Goal: Task Accomplishment & Management: Manage account settings

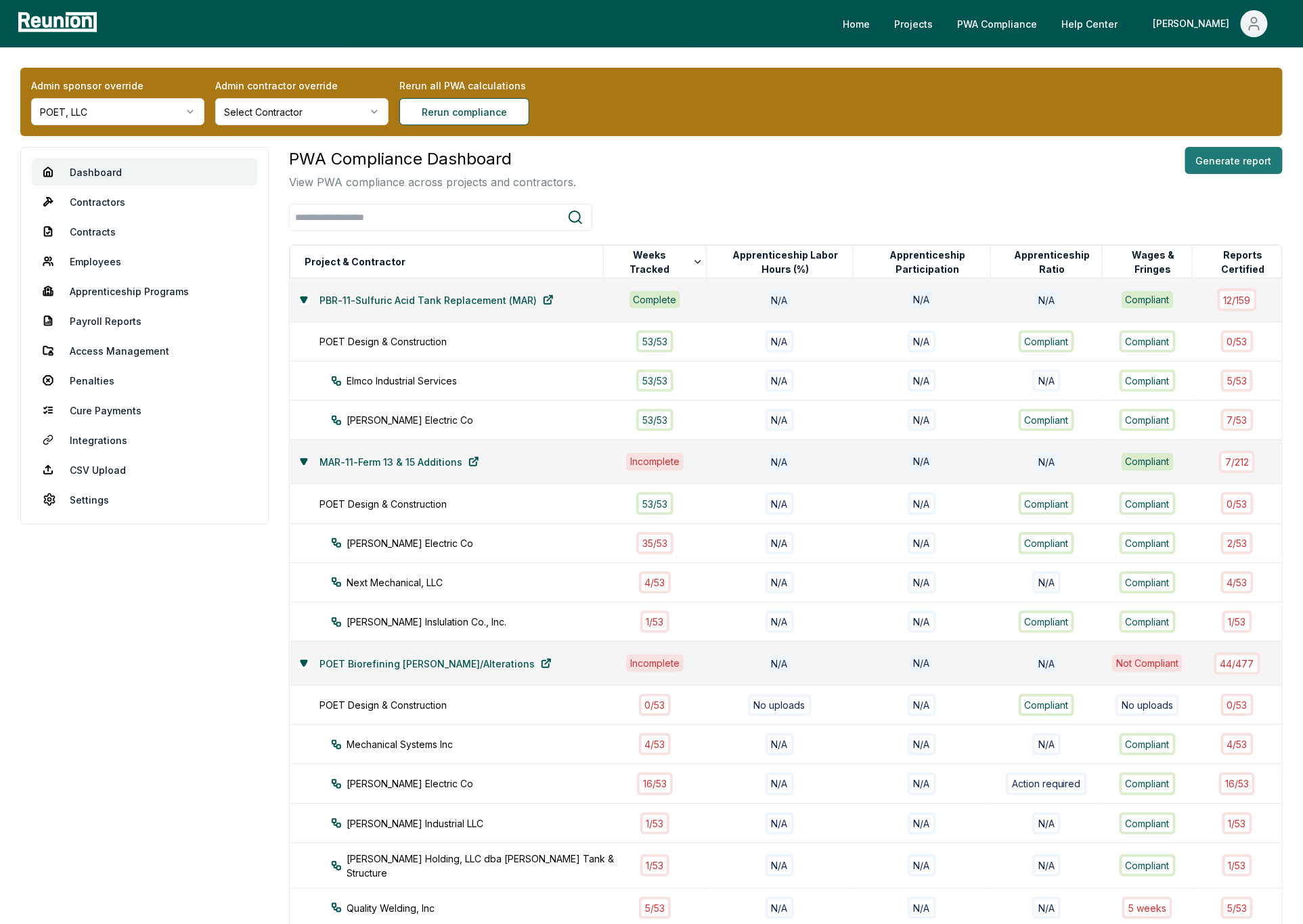
click at [1246, 162] on button "Generate report" at bounding box center [1234, 160] width 98 height 27
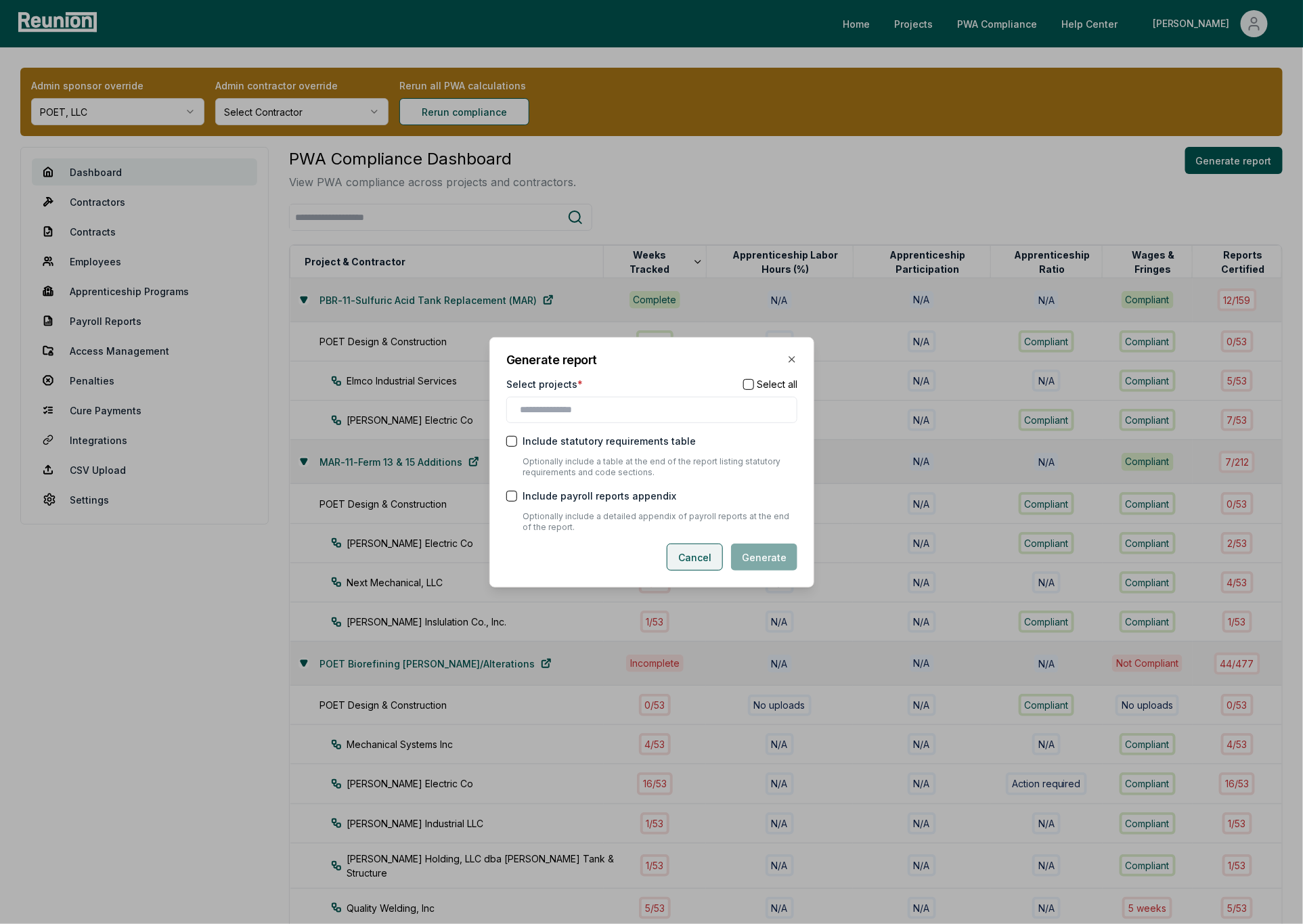
click at [698, 560] on button "Cancel" at bounding box center [695, 556] width 56 height 27
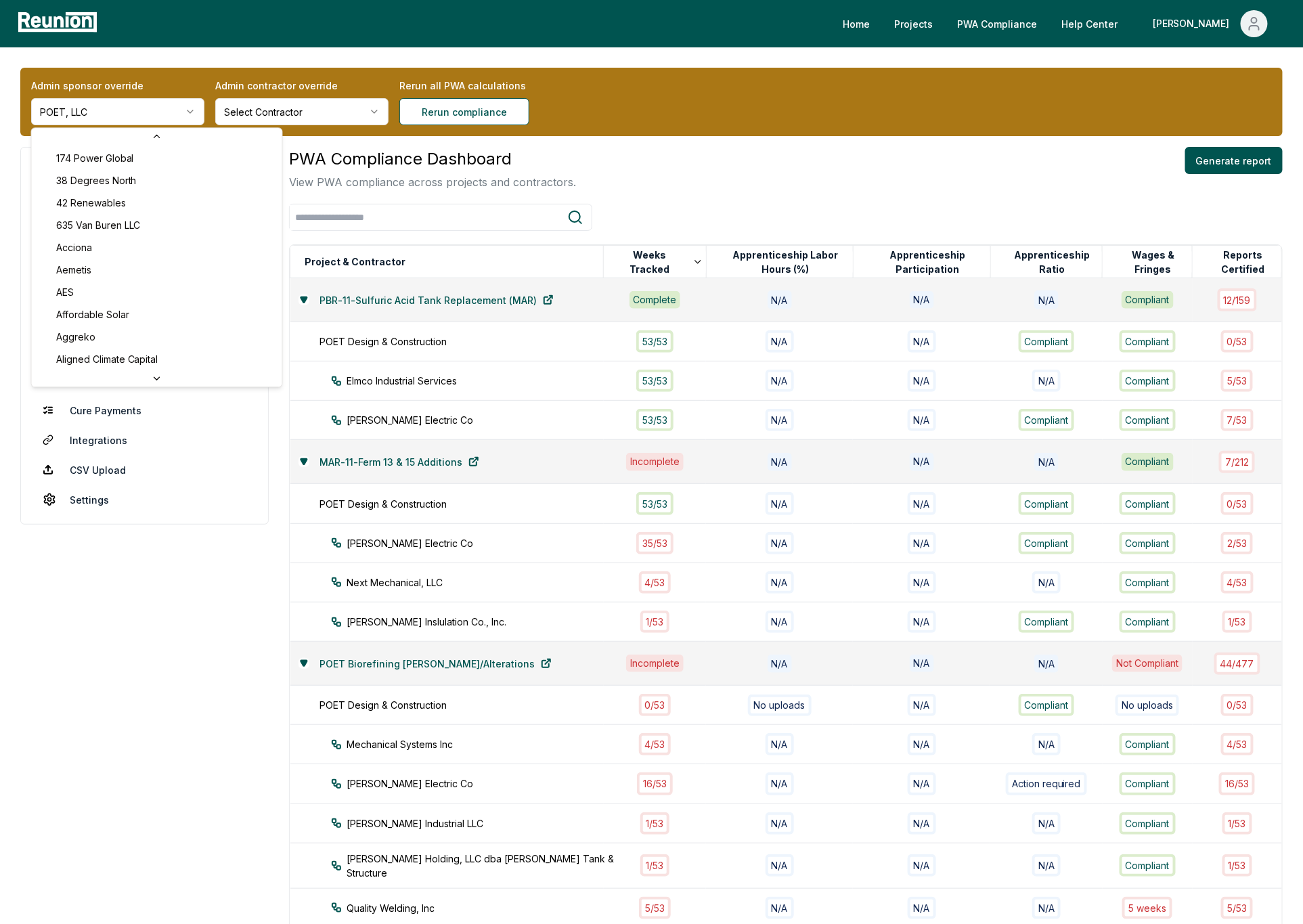
click at [129, 114] on html "Please visit us on your desktop We're working on making our marketplace mobile-…" at bounding box center [652, 636] width 1303 height 1273
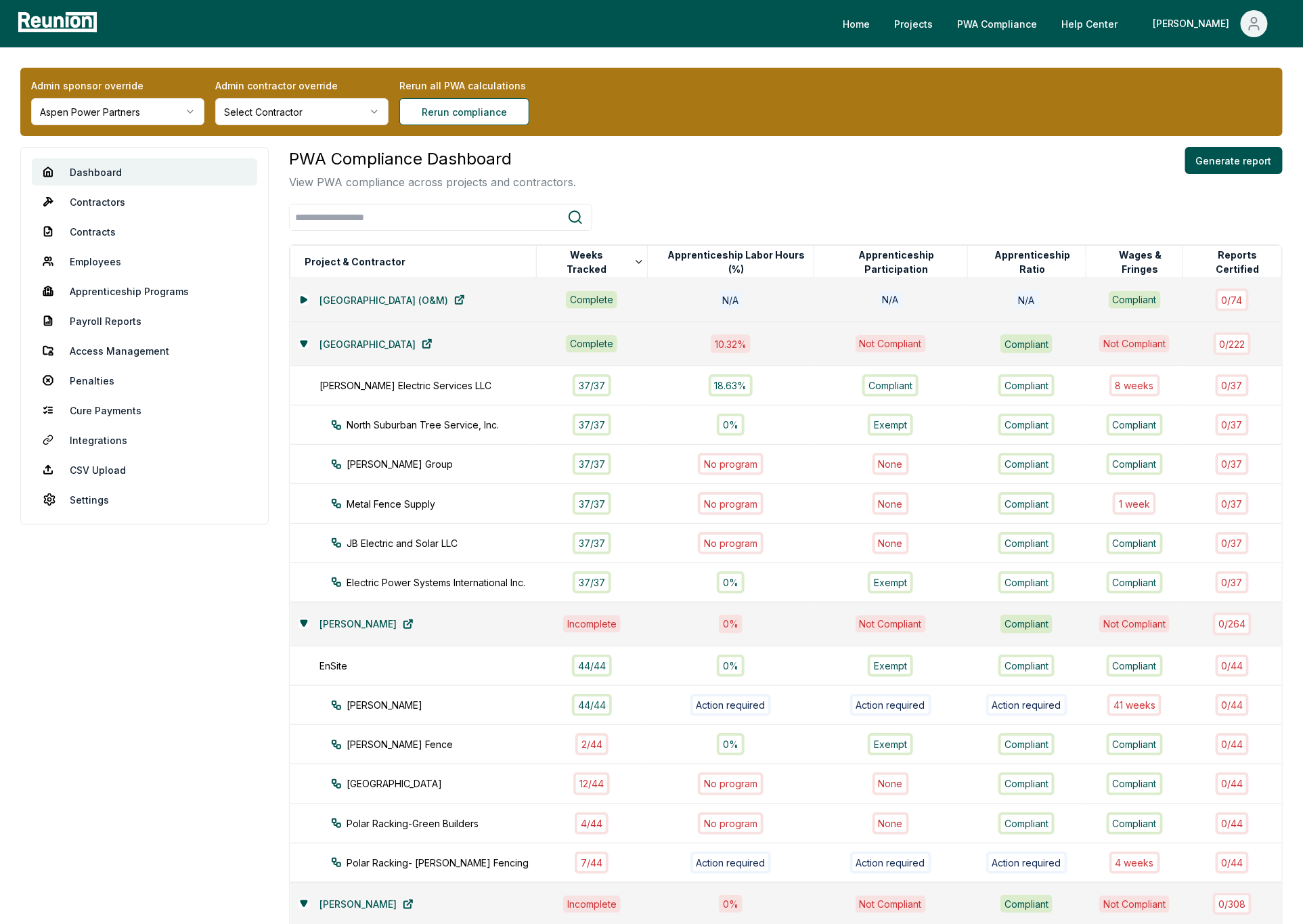
click at [717, 165] on div "PWA Compliance Dashboard View PWA compliance across projects and contractors. G…" at bounding box center [786, 168] width 994 height 43
click at [303, 299] on icon at bounding box center [303, 300] width 6 height 6
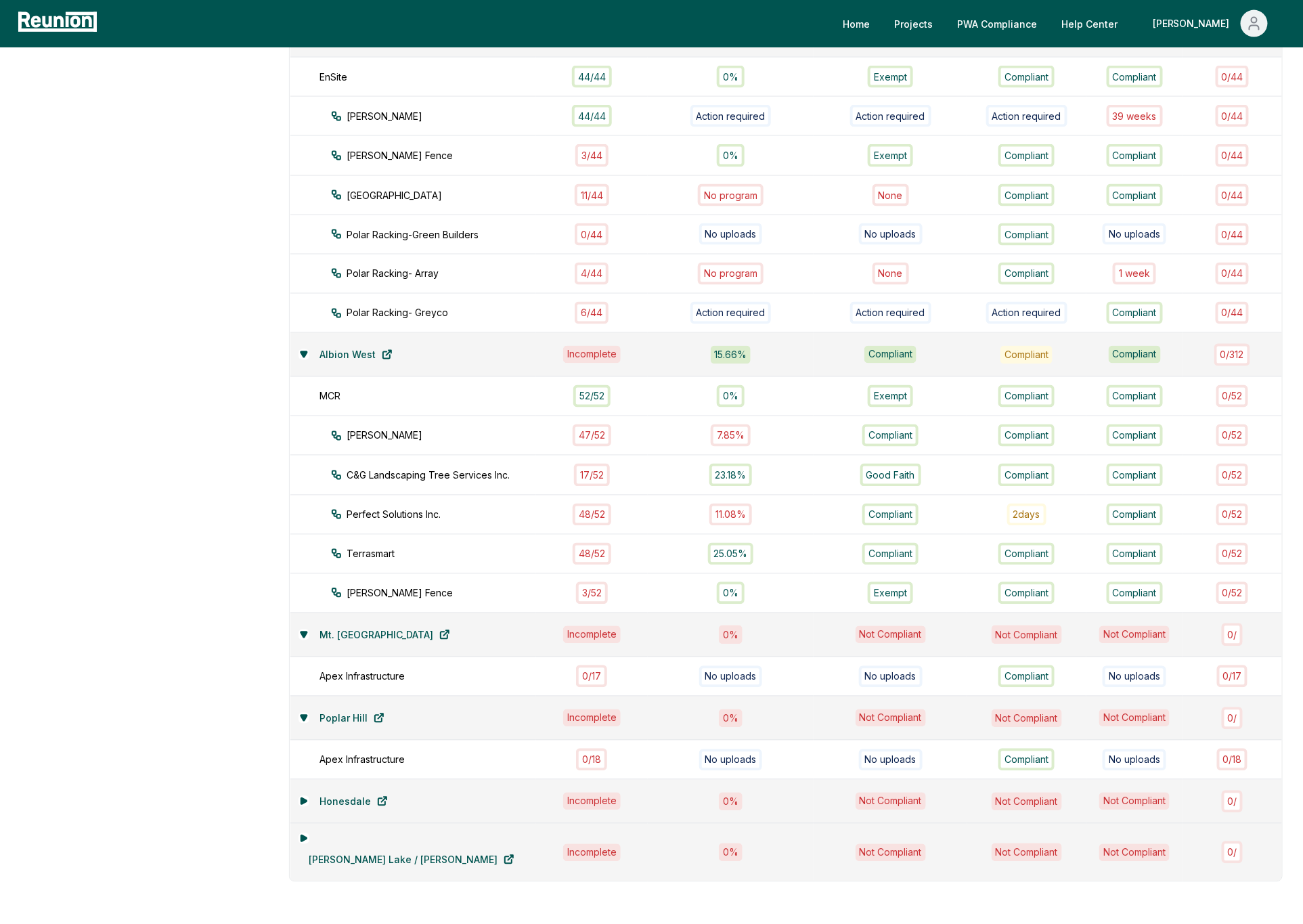
scroll to position [917, 0]
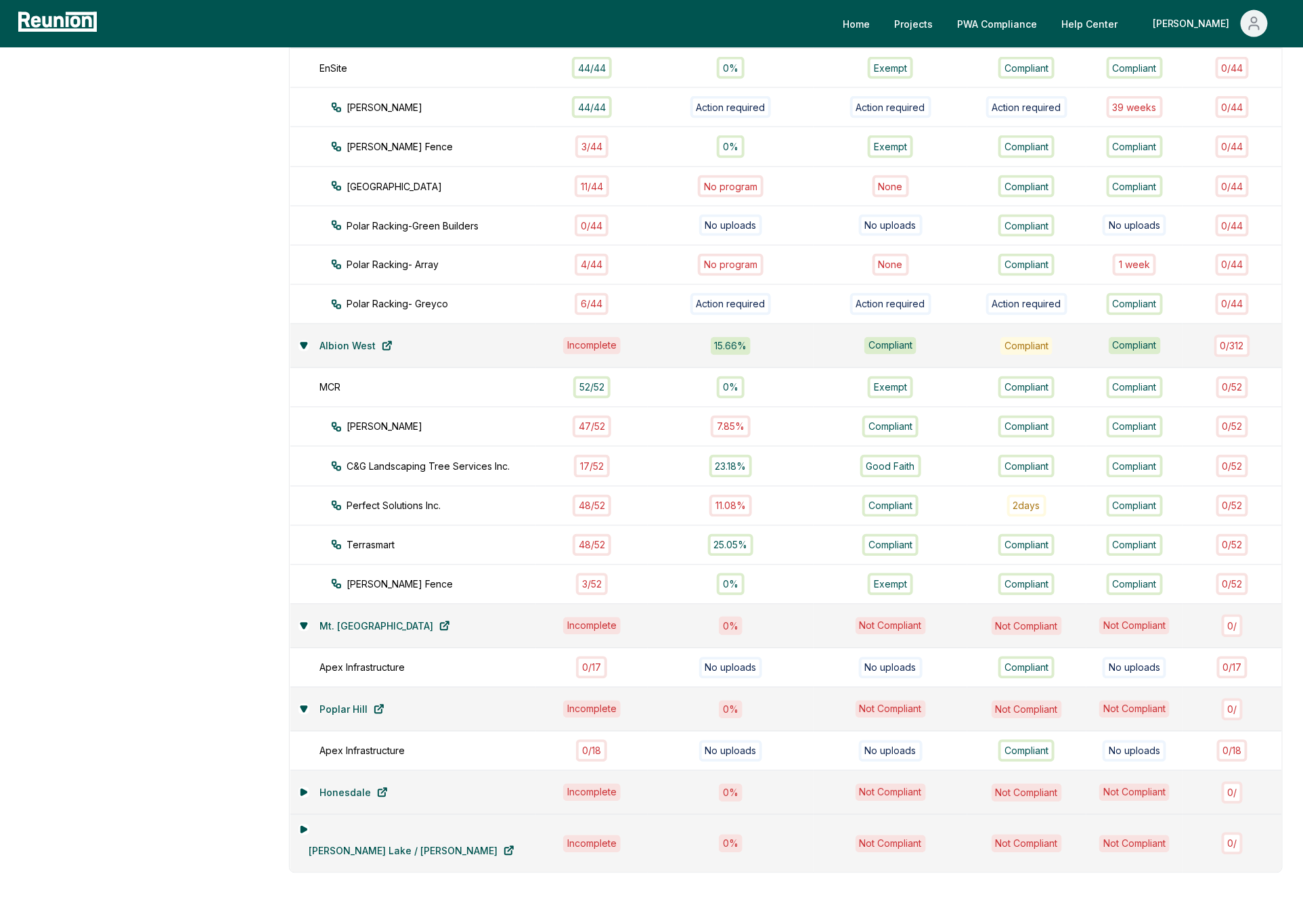
click at [163, 531] on aside "Dashboard Contractors Contracts Employees Apprenticeship Programs Payroll Repor…" at bounding box center [144, 105] width 249 height 1752
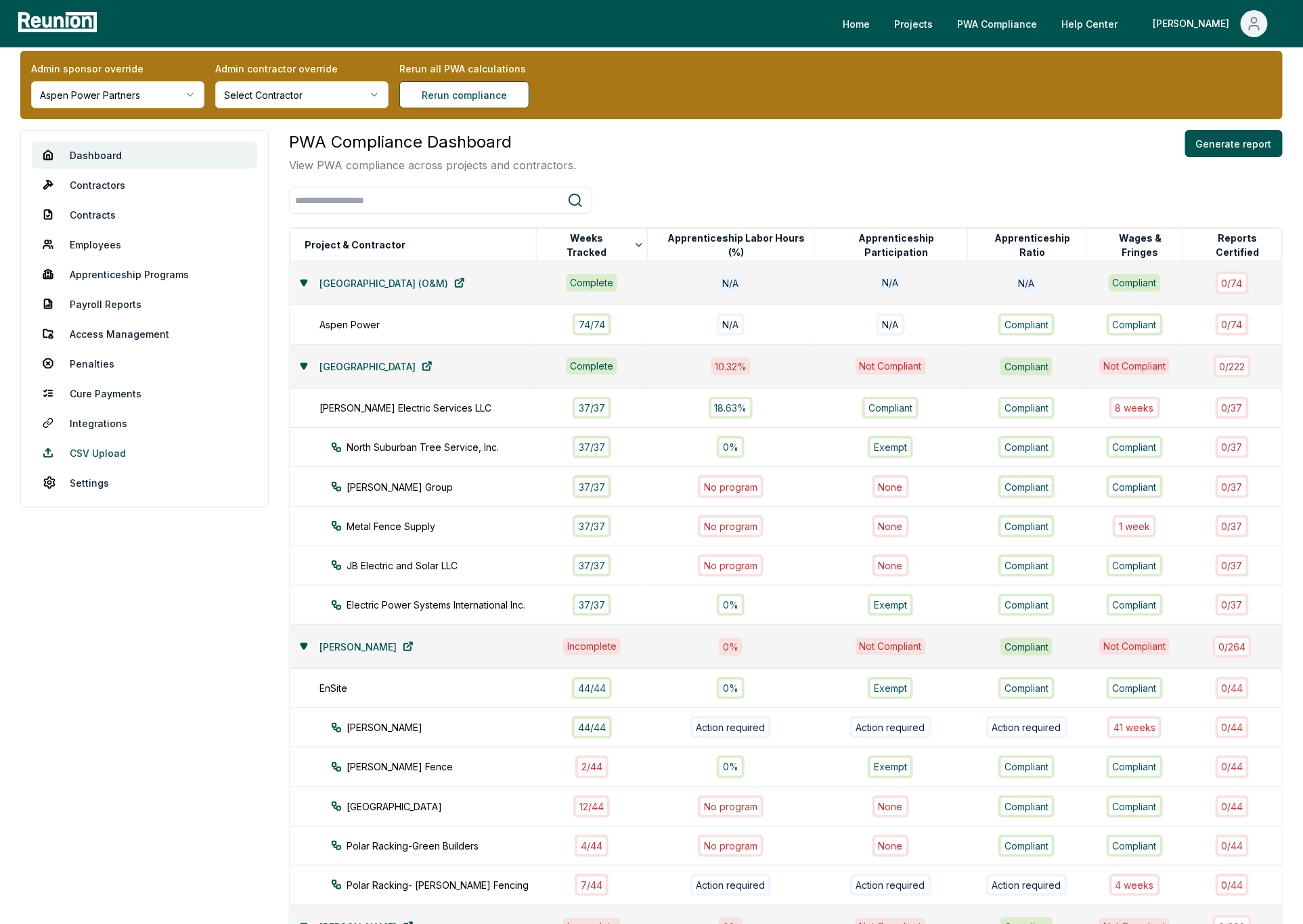
scroll to position [0, 0]
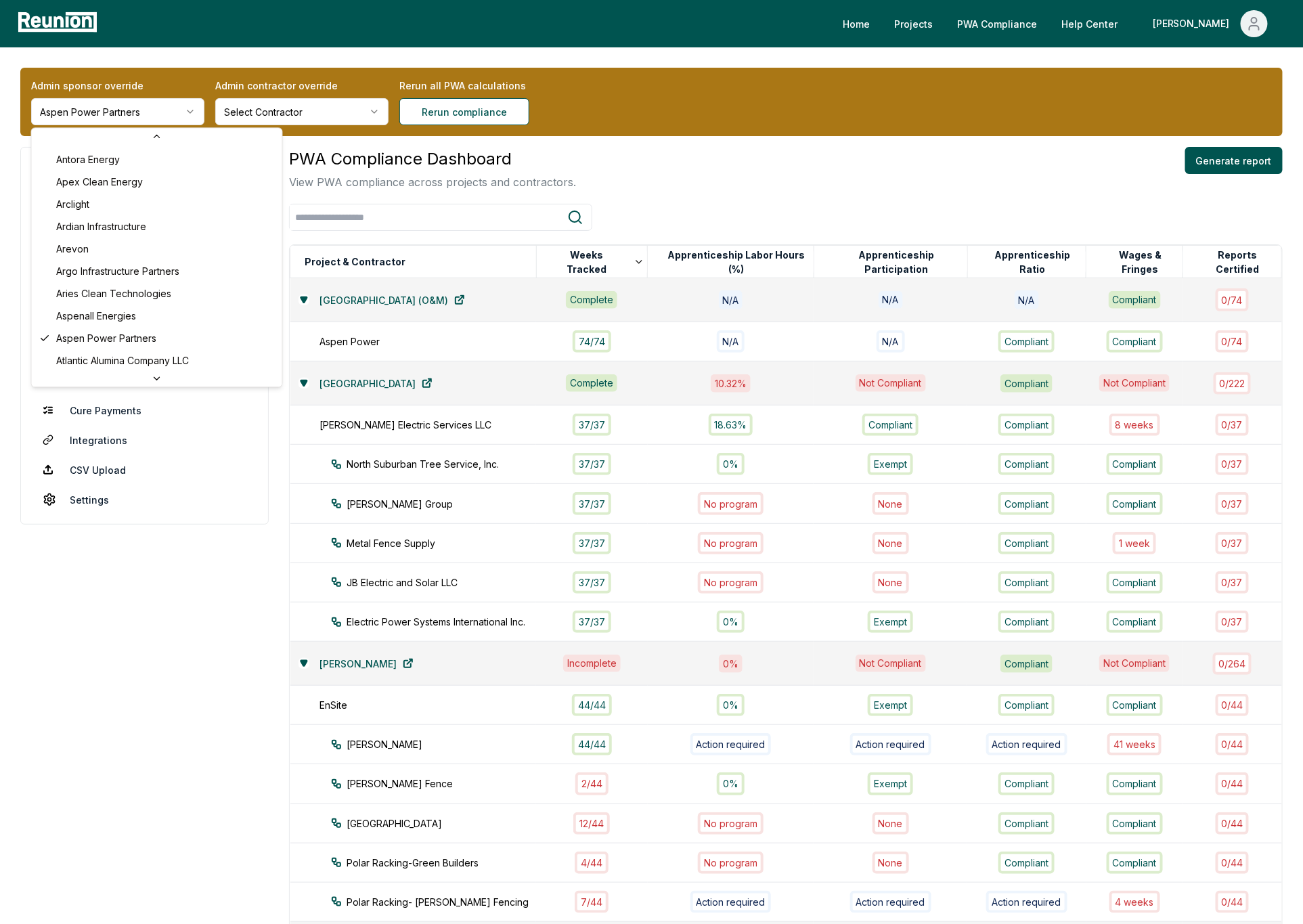
scroll to position [79, 0]
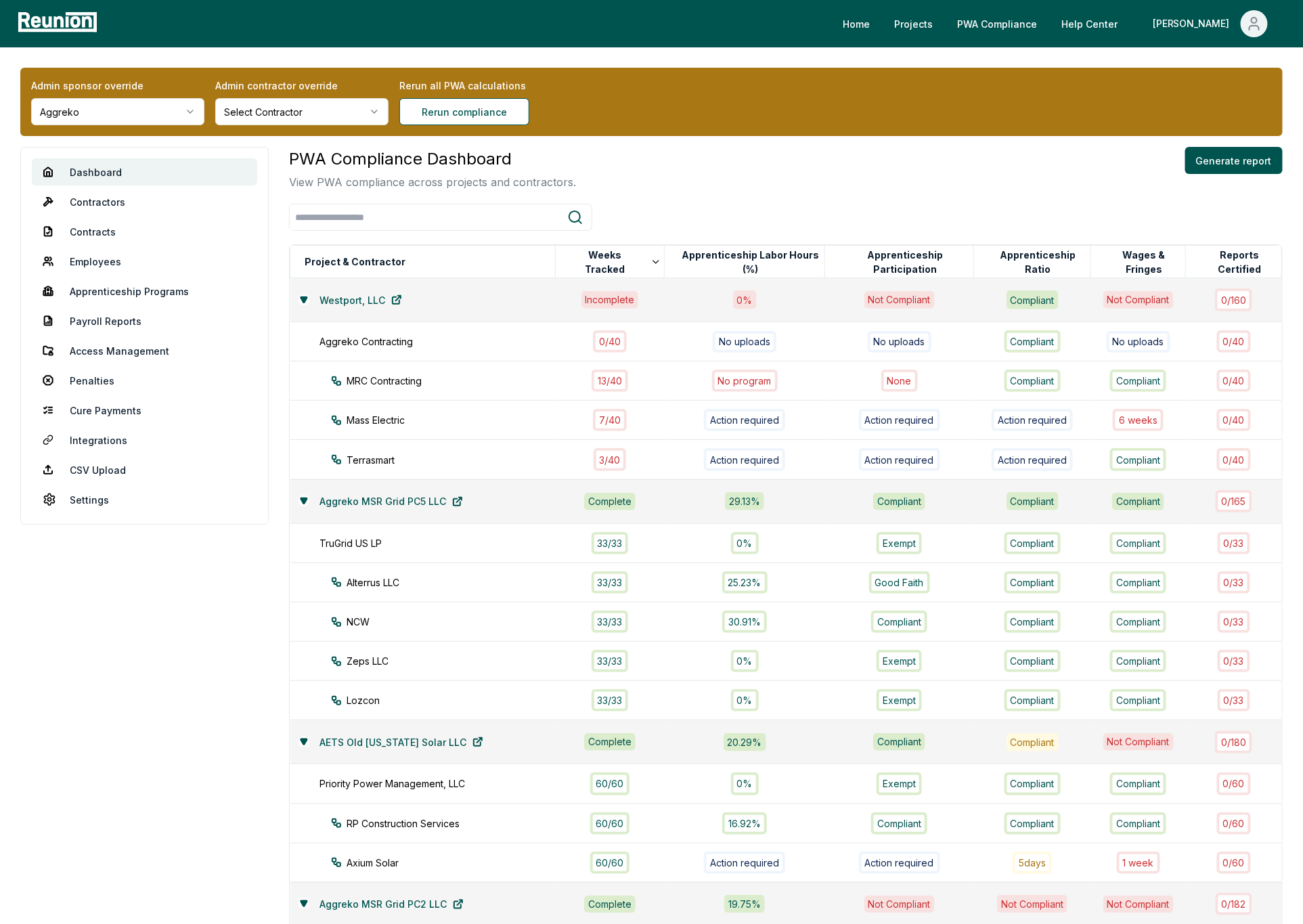
click at [770, 166] on div "PWA Compliance Dashboard View PWA compliance across projects and contractors. G…" at bounding box center [786, 168] width 994 height 43
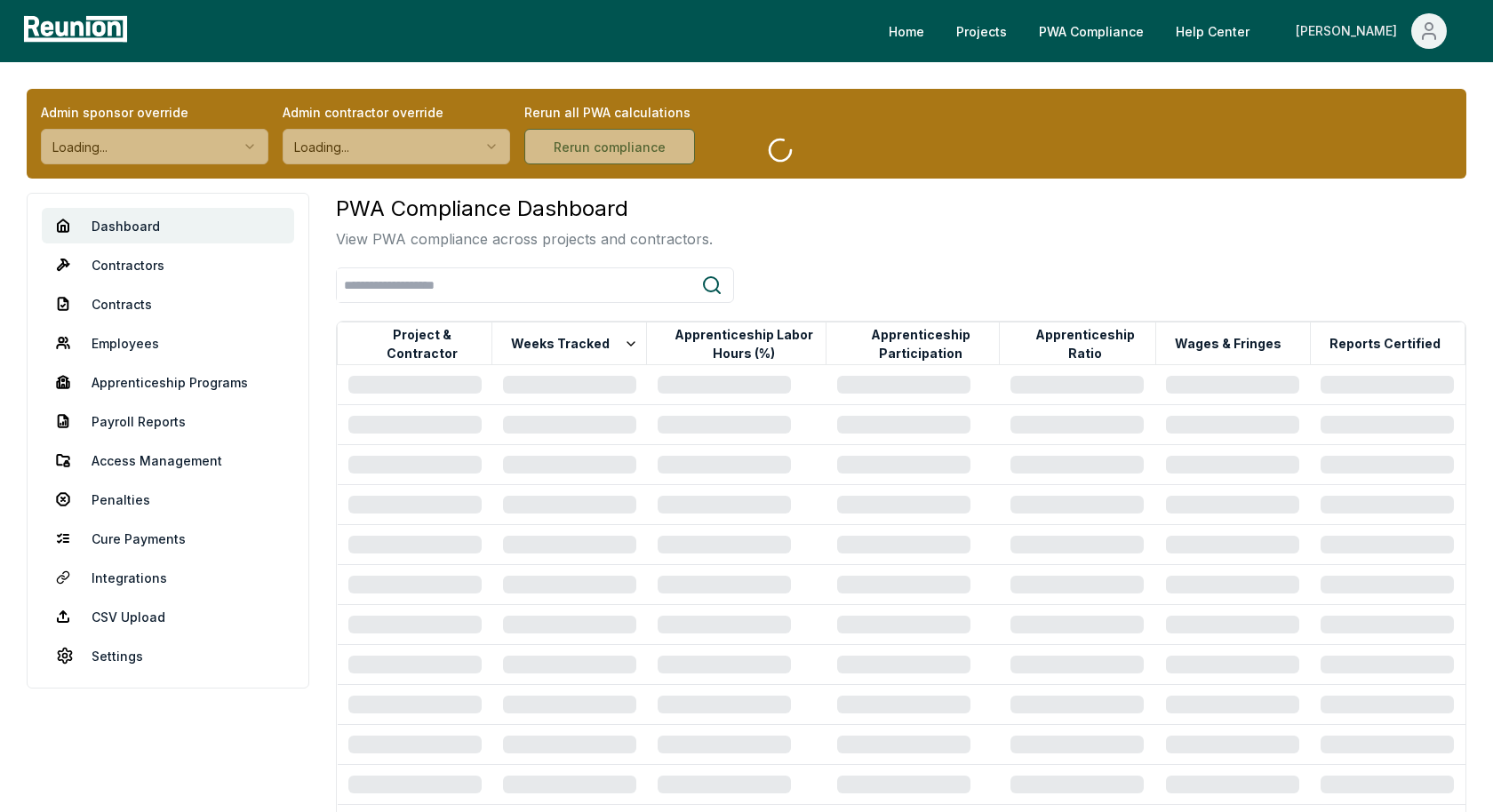
click at [1426, 32] on icon "Main" at bounding box center [1430, 32] width 22 height 22
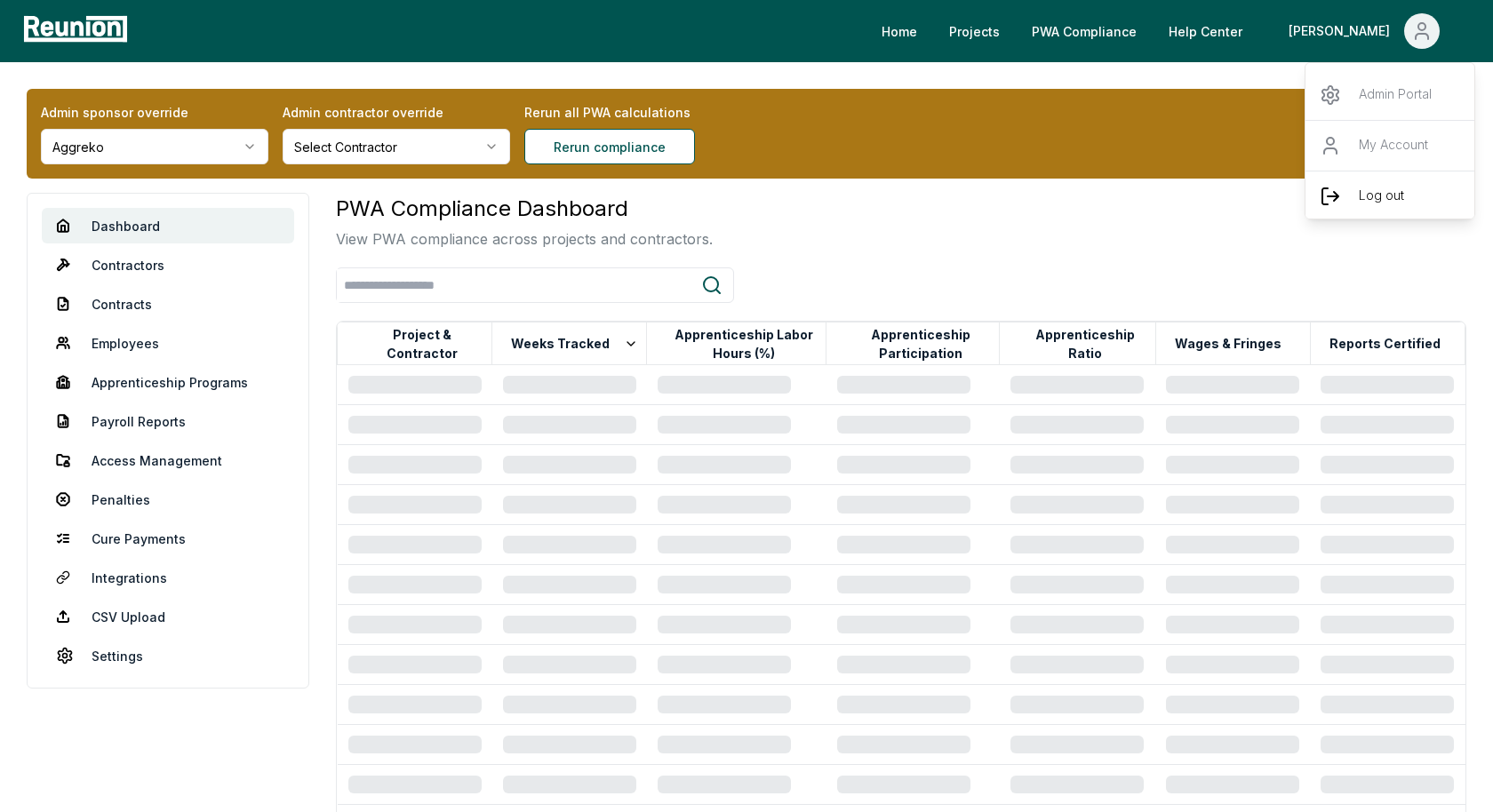
click at [1377, 189] on p "Log out" at bounding box center [1382, 196] width 45 height 22
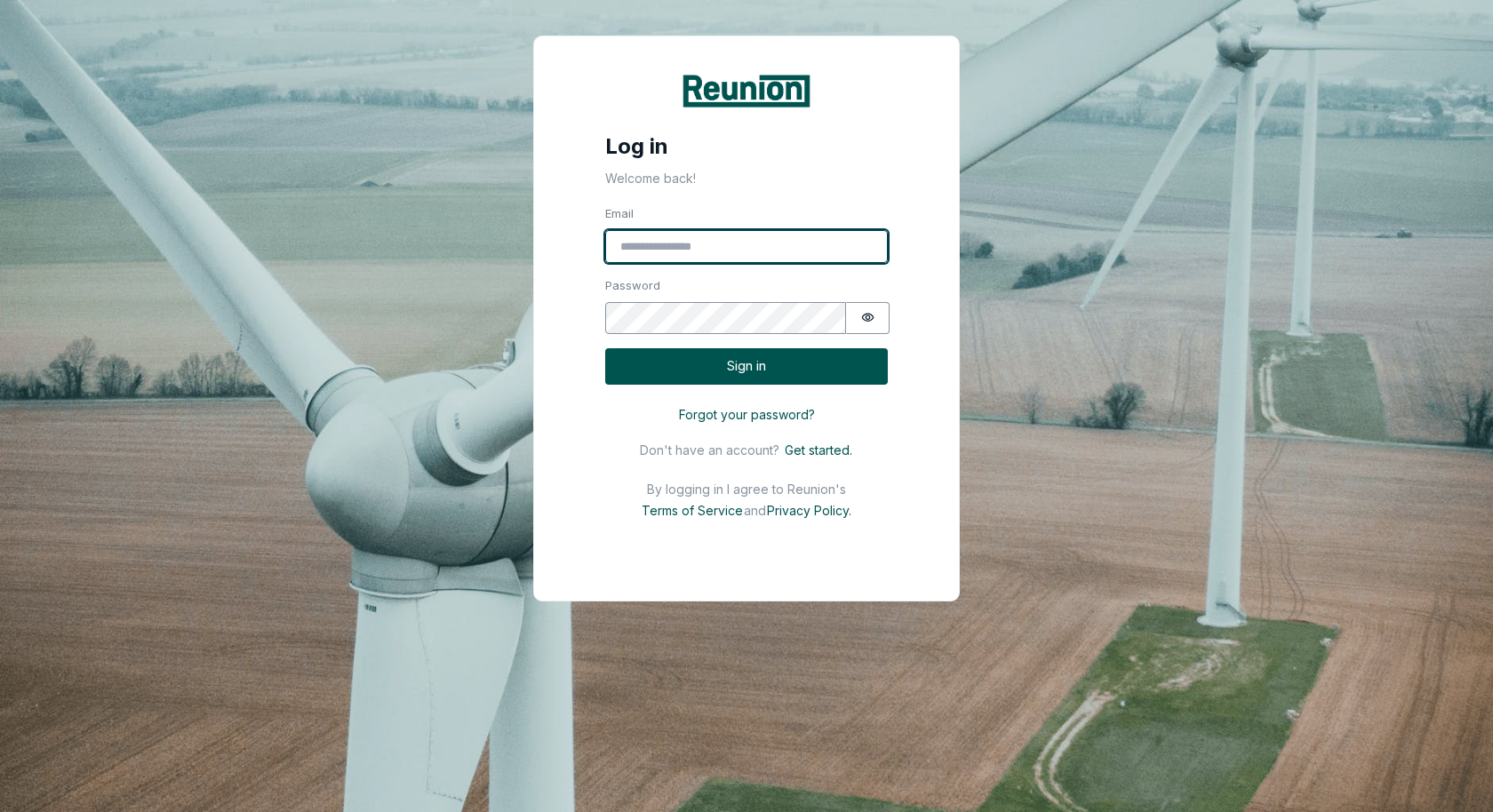
click at [715, 241] on input "Email" at bounding box center [746, 247] width 283 height 33
type input "**********"
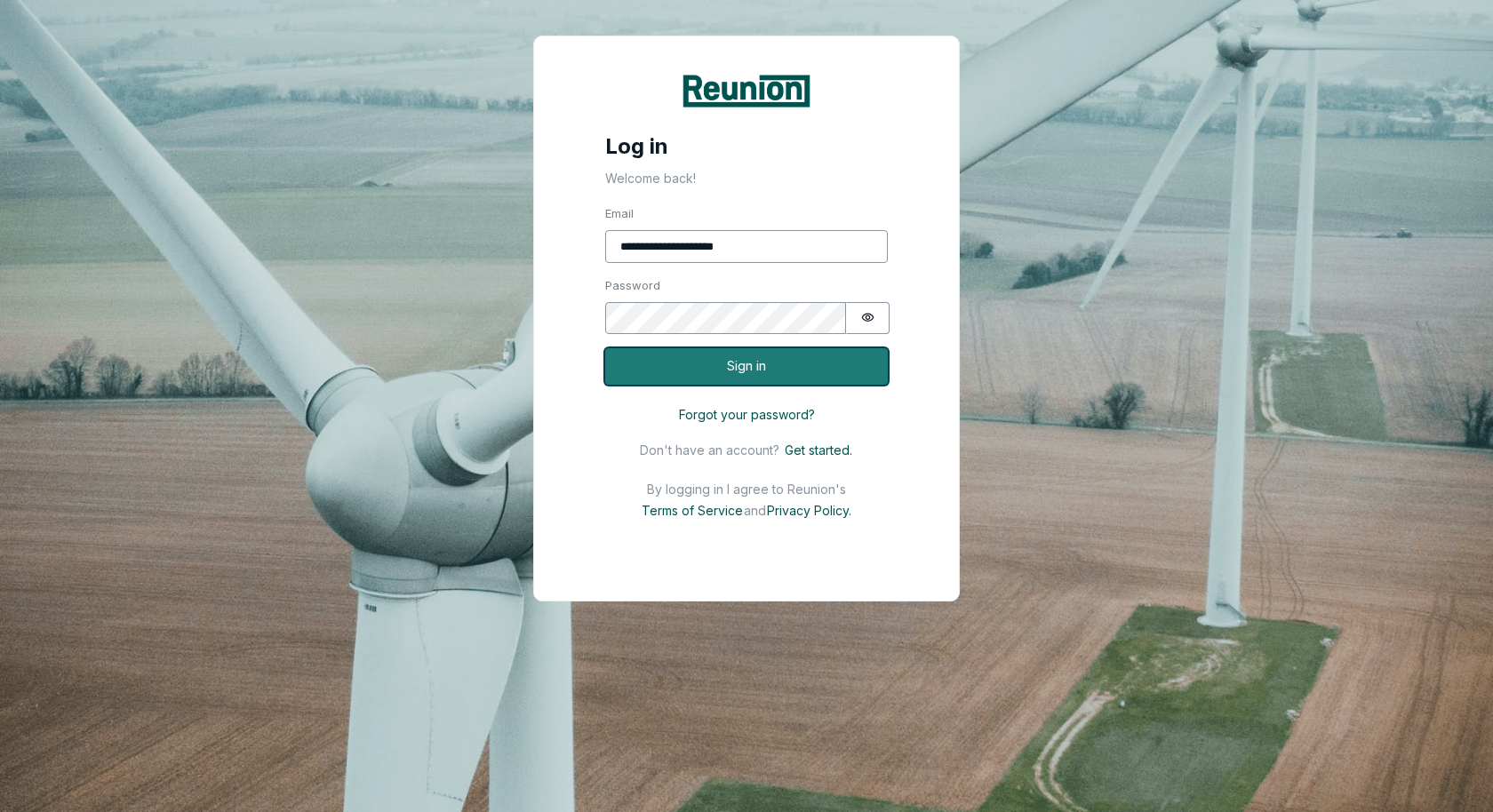
click at [789, 357] on button "Sign in" at bounding box center [746, 366] width 283 height 36
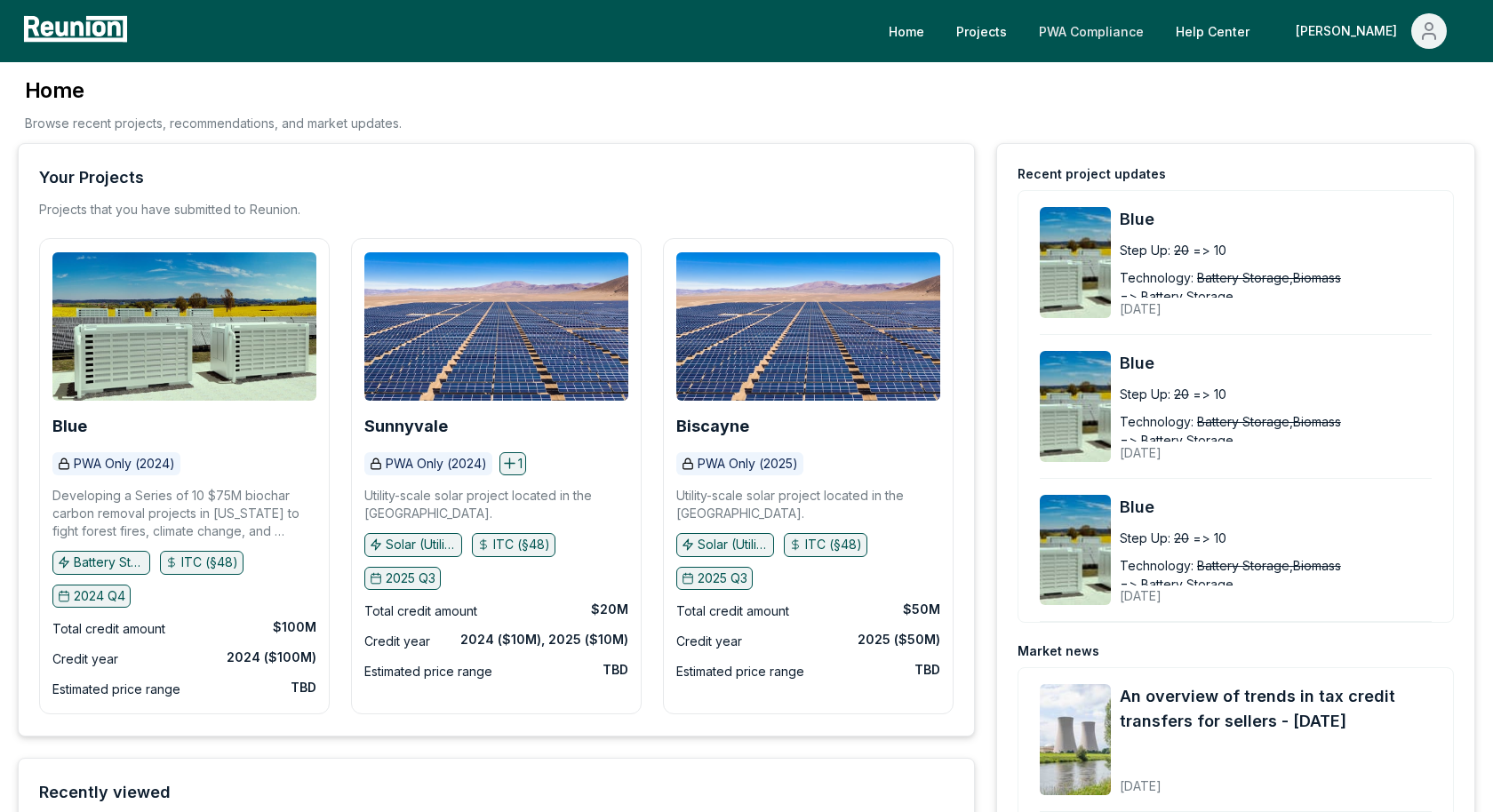
click at [1158, 32] on link "PWA Compliance" at bounding box center [1091, 31] width 133 height 35
